Goal: Navigation & Orientation: Understand site structure

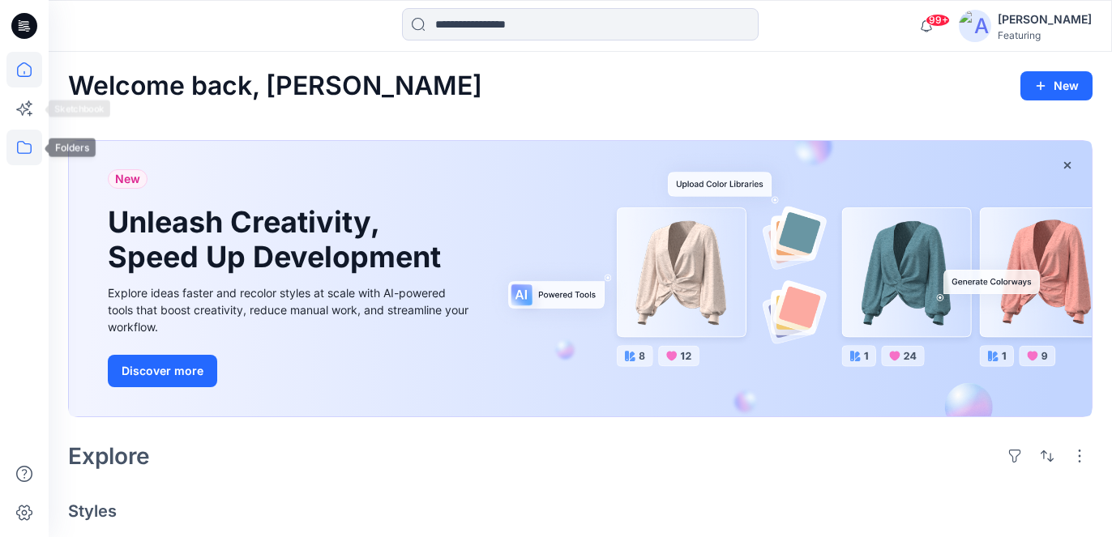
click at [24, 139] on icon at bounding box center [24, 148] width 36 height 36
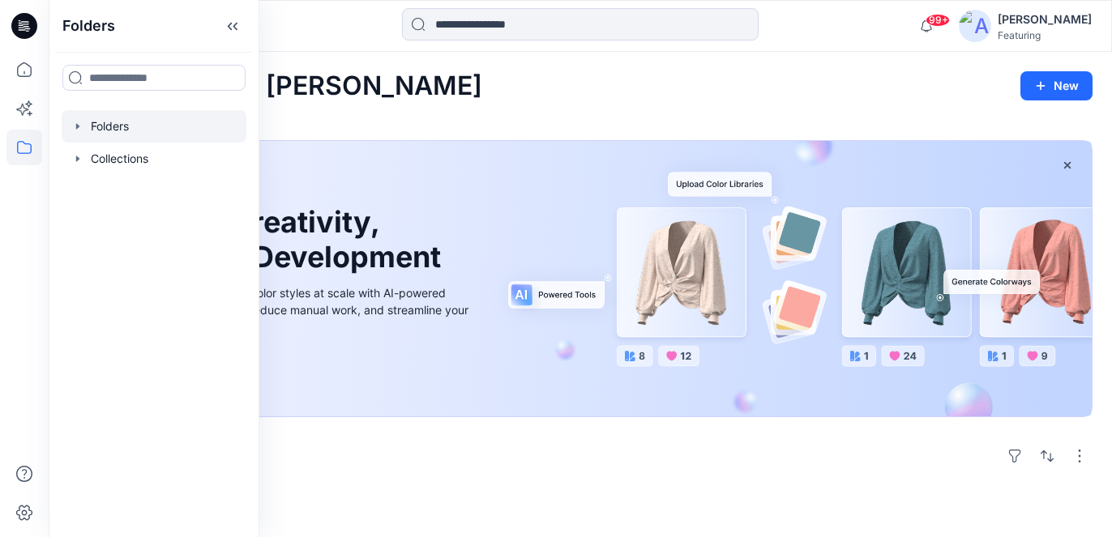
click at [114, 127] on div at bounding box center [154, 126] width 185 height 32
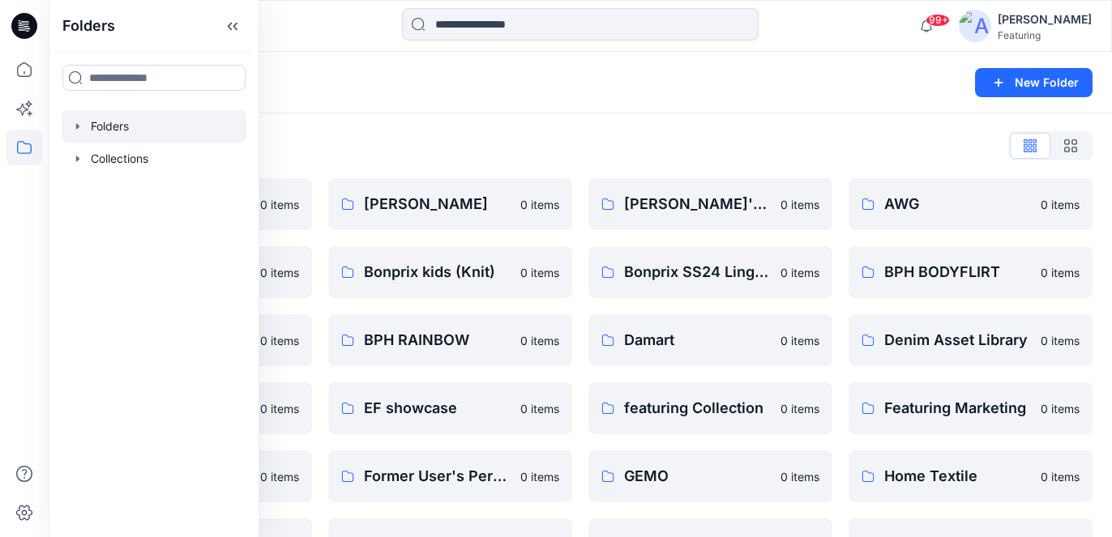
click at [375, 79] on div "Folders" at bounding box center [517, 82] width 898 height 23
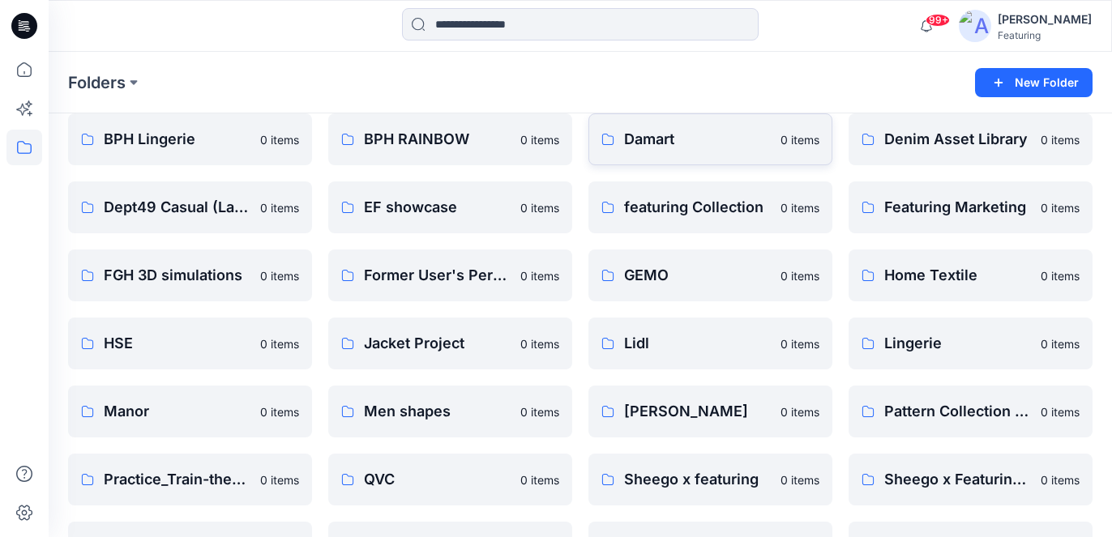
scroll to position [232, 0]
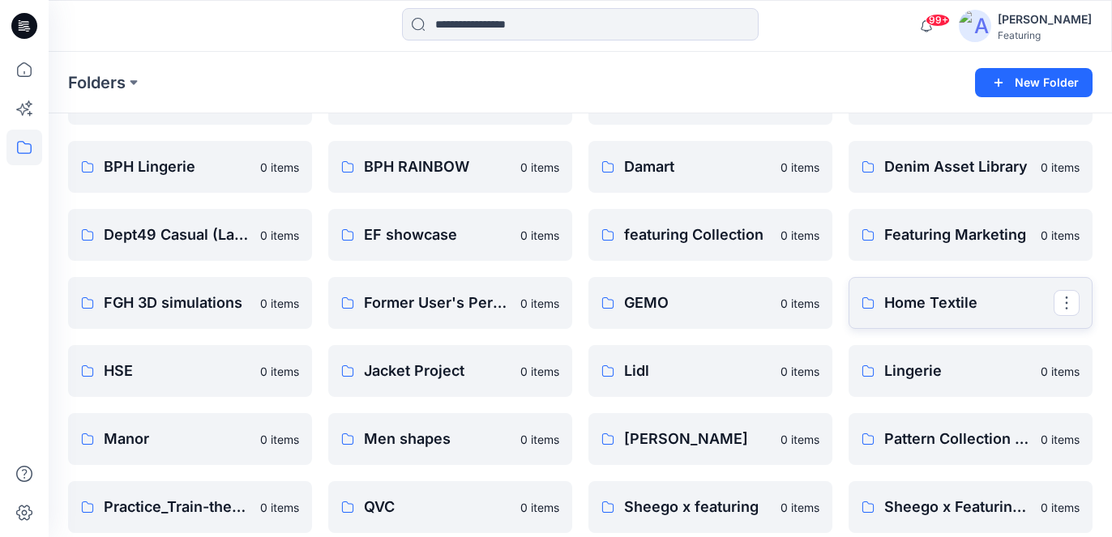
click at [944, 298] on p "Home Textile" at bounding box center [968, 303] width 169 height 23
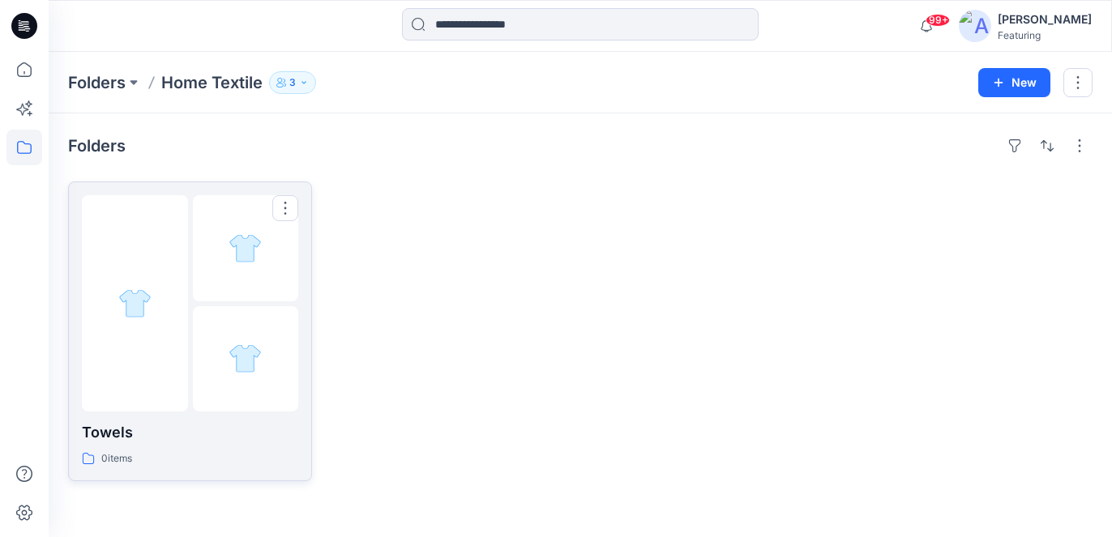
click at [109, 437] on p "Towels" at bounding box center [190, 433] width 216 height 23
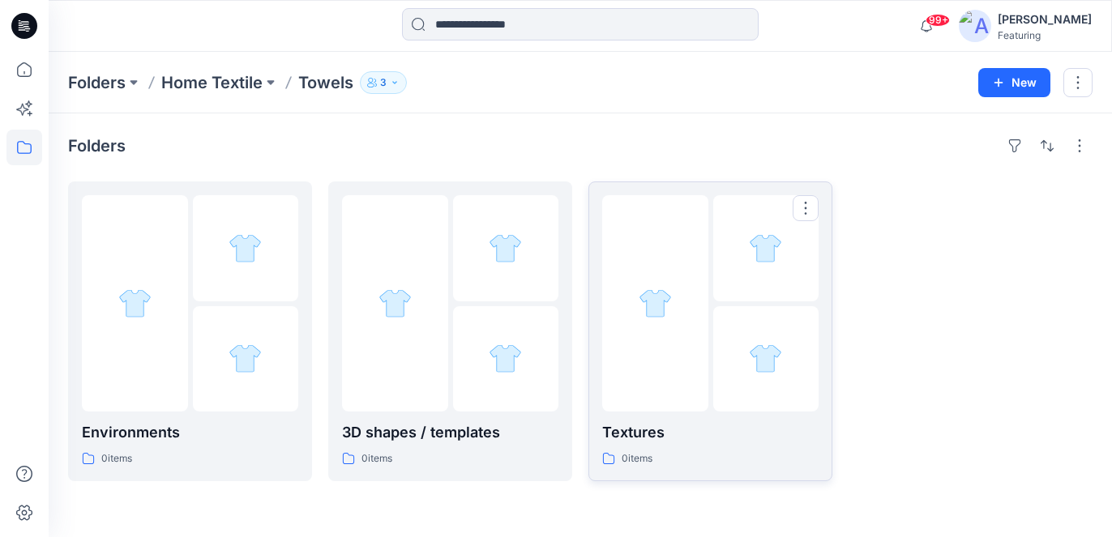
click at [662, 435] on p "Textures" at bounding box center [710, 433] width 216 height 23
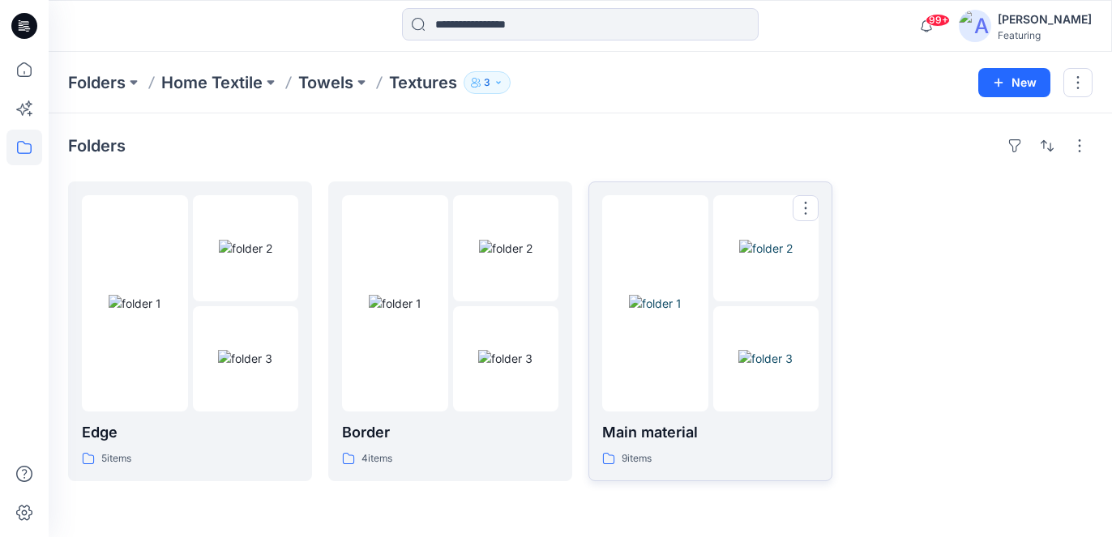
click at [673, 431] on p "Main material" at bounding box center [710, 433] width 216 height 23
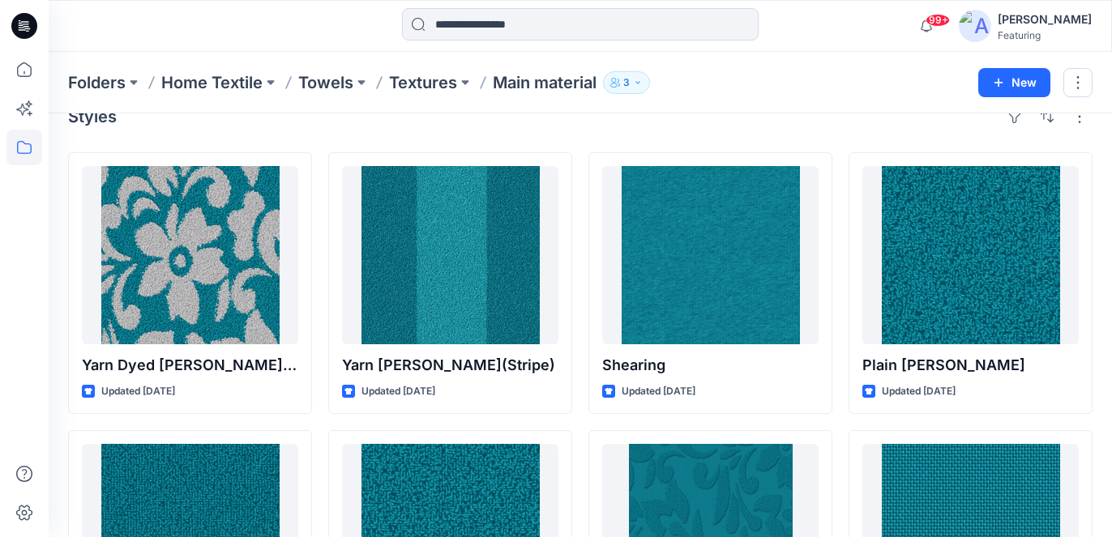
scroll to position [19, 0]
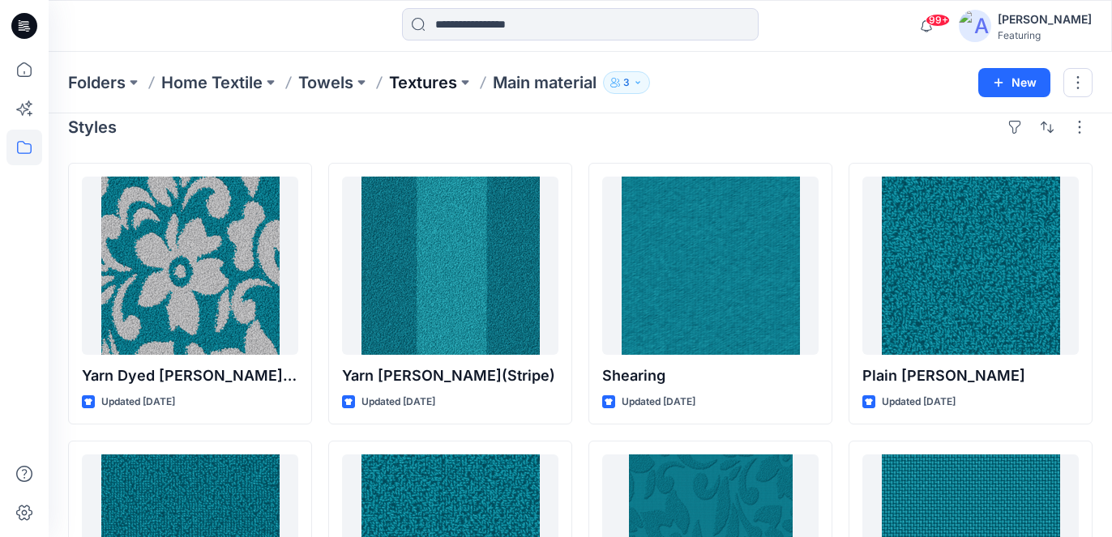
click at [429, 87] on p "Textures" at bounding box center [423, 82] width 68 height 23
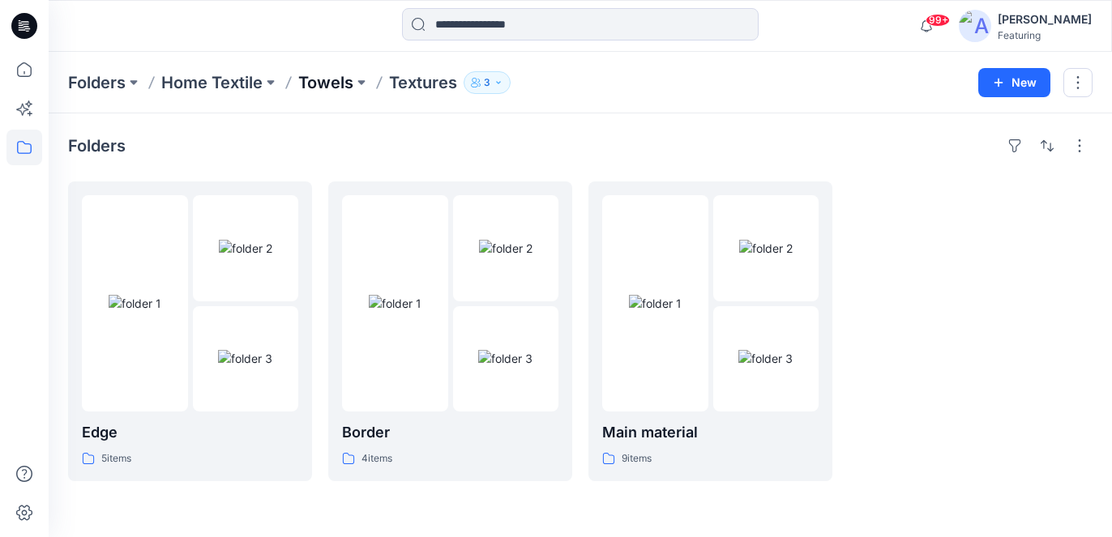
click at [346, 82] on p "Towels" at bounding box center [325, 82] width 55 height 23
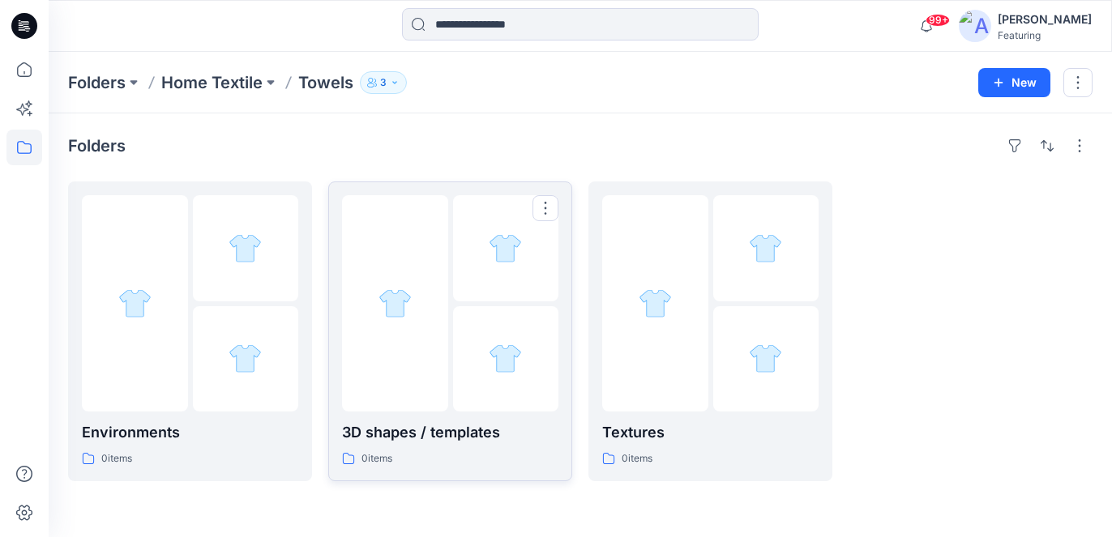
click at [433, 440] on p "3D shapes / templates" at bounding box center [450, 433] width 216 height 23
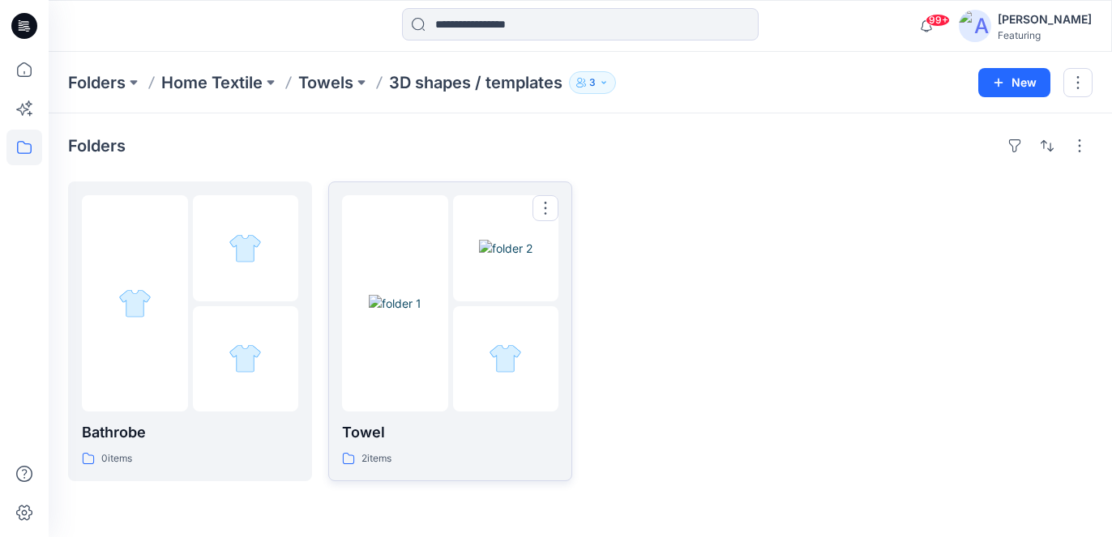
click at [362, 435] on p "Towel" at bounding box center [450, 433] width 216 height 23
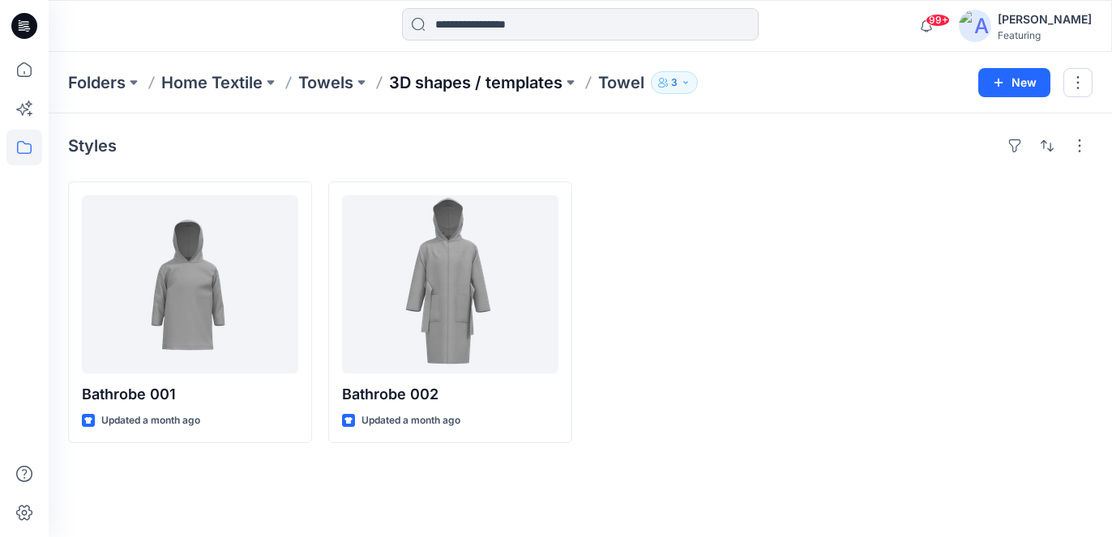
click at [529, 85] on p "3D shapes / templates" at bounding box center [475, 82] width 173 height 23
